Goal: Check status

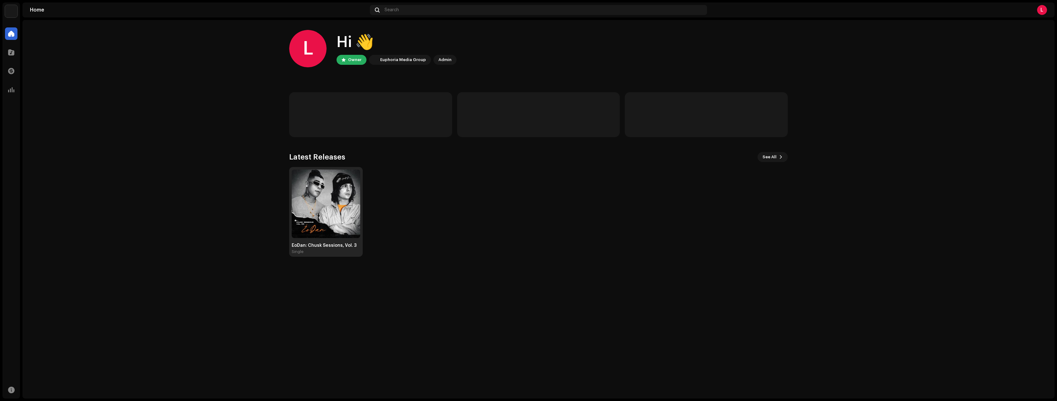
click at [322, 203] on img at bounding box center [326, 203] width 69 height 69
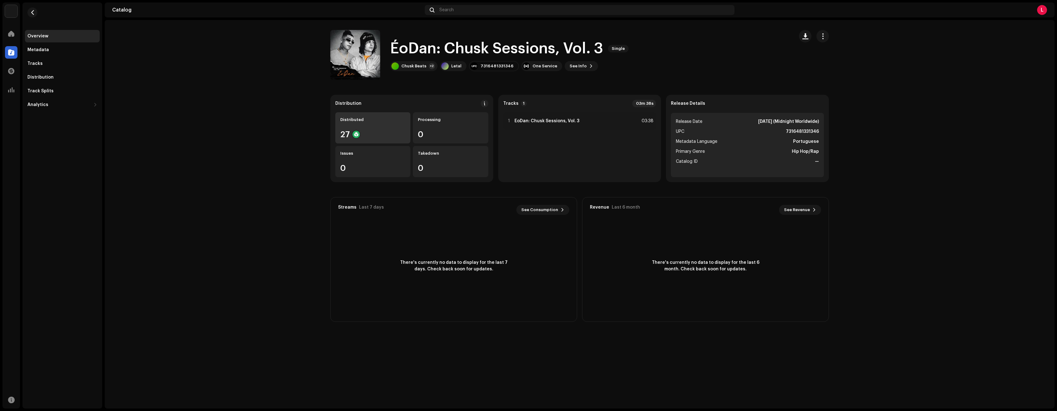
click at [389, 141] on div "Distributed 27" at bounding box center [372, 127] width 75 height 31
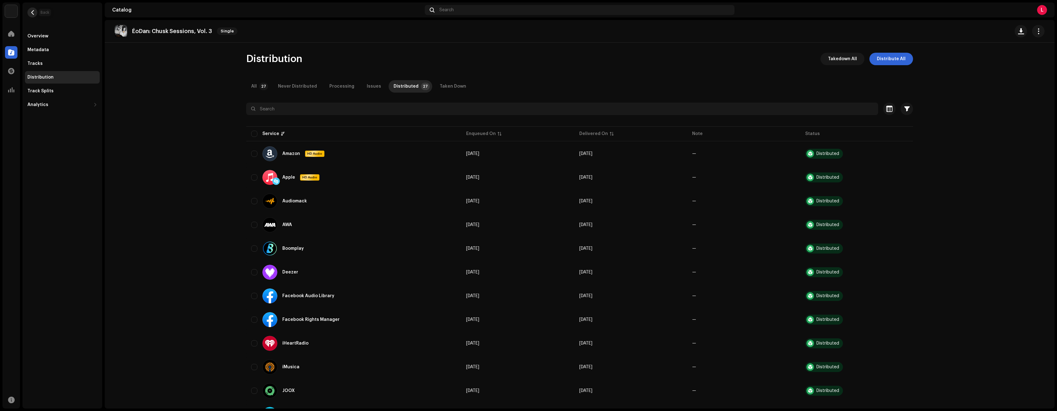
click at [31, 13] on span "button" at bounding box center [32, 12] width 5 height 5
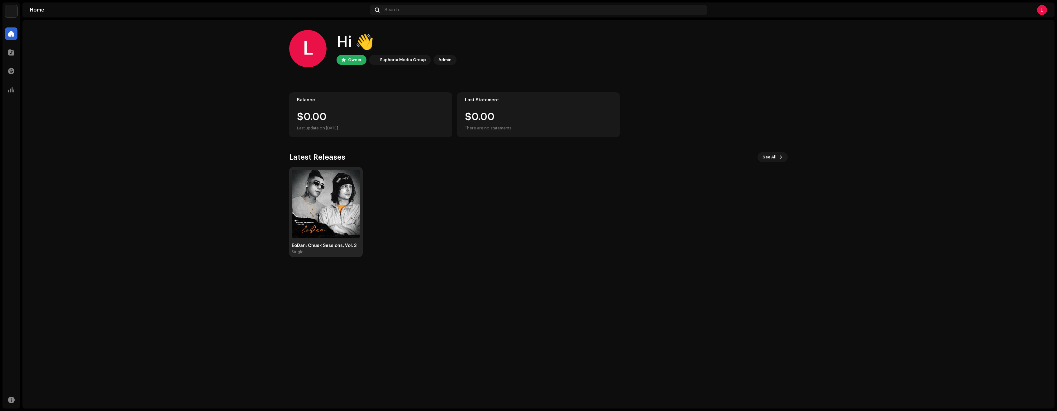
click at [327, 200] on img at bounding box center [326, 203] width 69 height 69
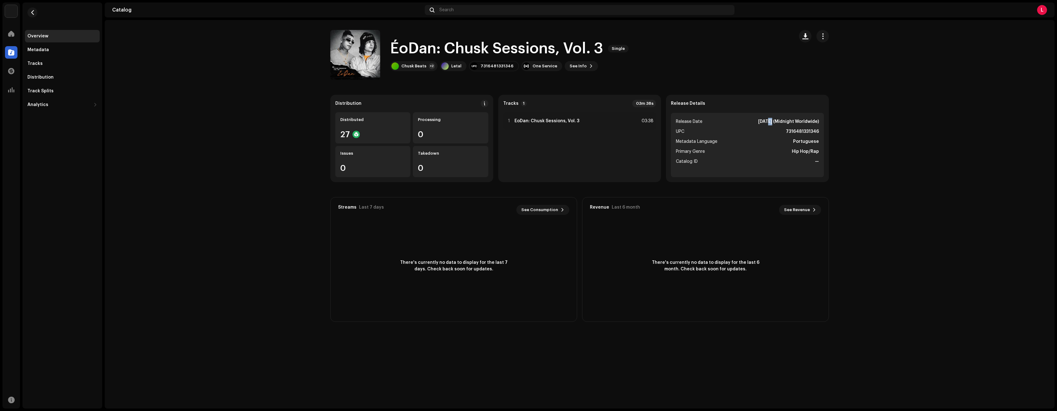
drag, startPoint x: 754, startPoint y: 121, endPoint x: 758, endPoint y: 121, distance: 4.7
click at [758, 121] on strong "[DATE] (Midnight Worldwide)" at bounding box center [788, 121] width 61 height 7
drag, startPoint x: 746, startPoint y: 121, endPoint x: 773, endPoint y: 121, distance: 26.8
click at [773, 121] on strong "[DATE] (Midnight Worldwide)" at bounding box center [788, 121] width 61 height 7
